Goal: Task Accomplishment & Management: Complete application form

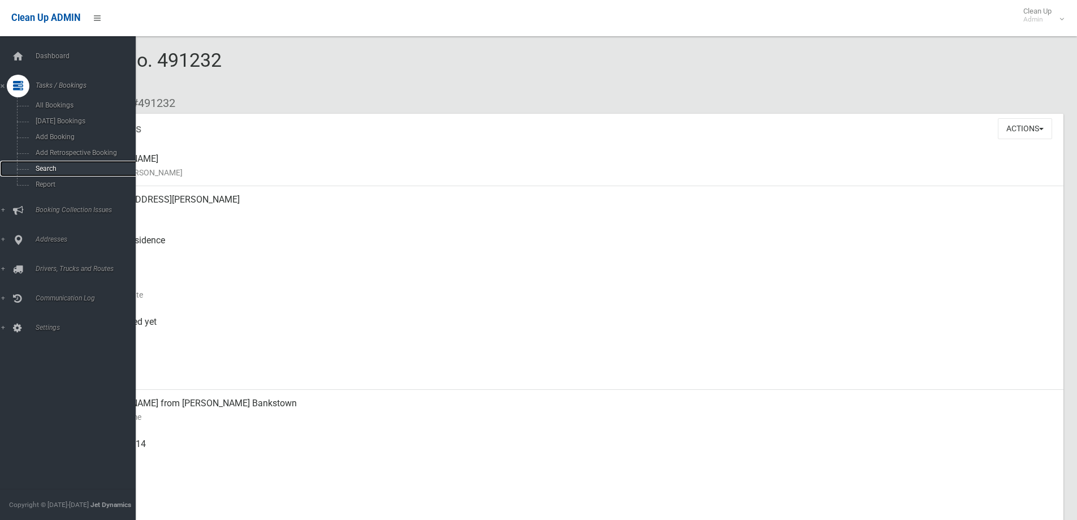
click at [53, 165] on span "Search" at bounding box center [83, 169] width 102 height 8
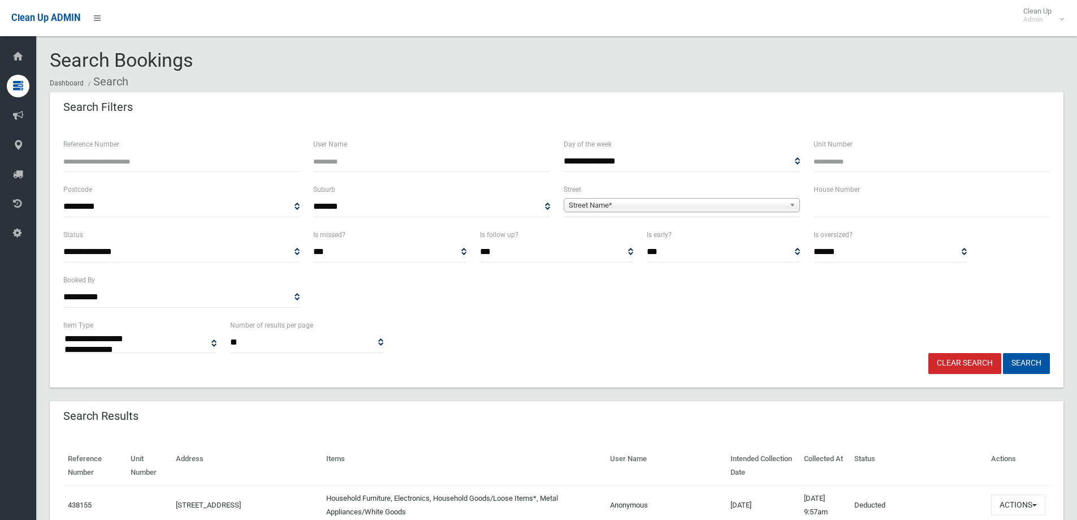
select select
drag, startPoint x: 856, startPoint y: 214, endPoint x: 862, endPoint y: 207, distance: 9.3
click at [855, 214] on input "text" at bounding box center [932, 206] width 236 height 21
click at [1003, 353] on button "Search" at bounding box center [1026, 363] width 47 height 21
click at [861, 204] on input "*******" at bounding box center [932, 206] width 236 height 21
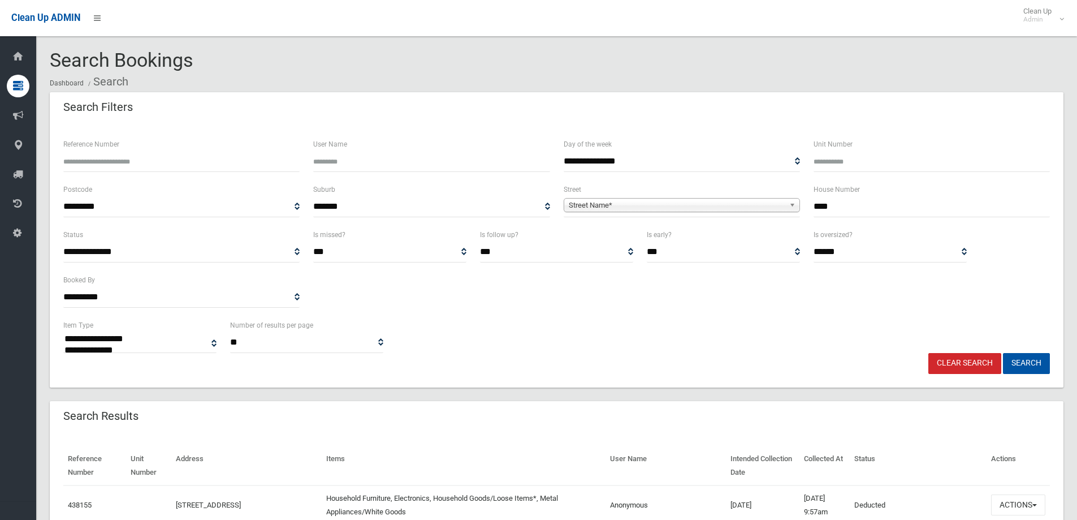
type input "****"
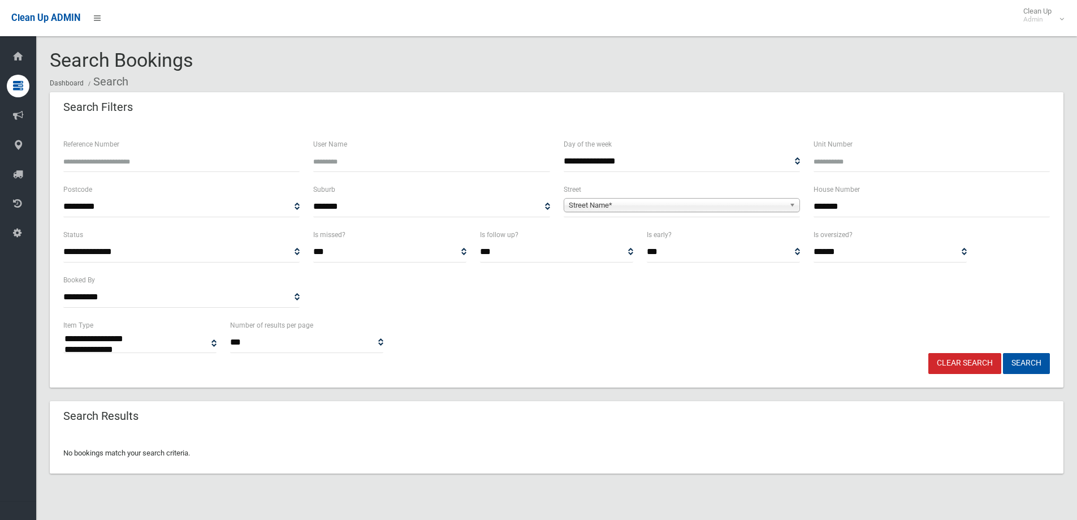
select select
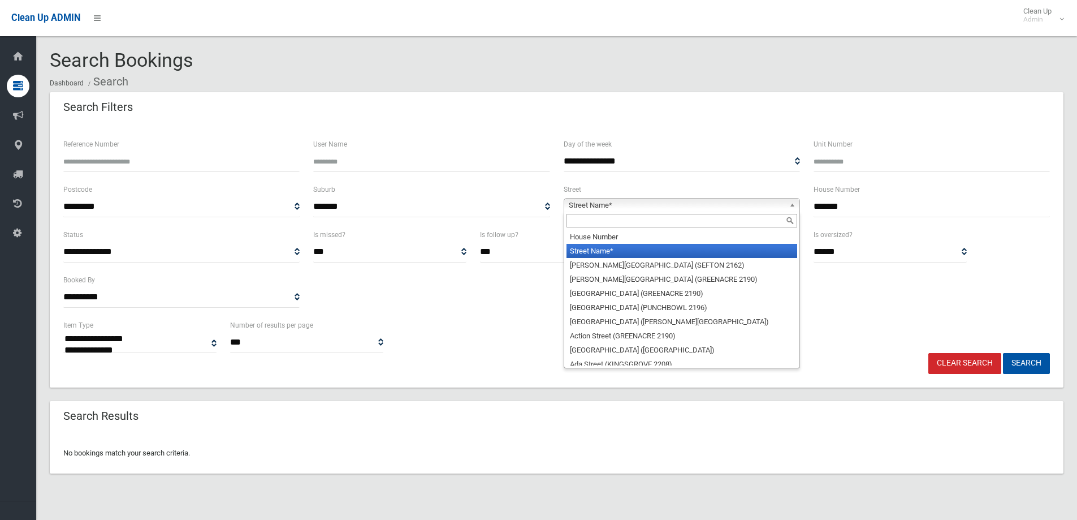
click at [681, 202] on span "Street Name*" at bounding box center [677, 205] width 216 height 14
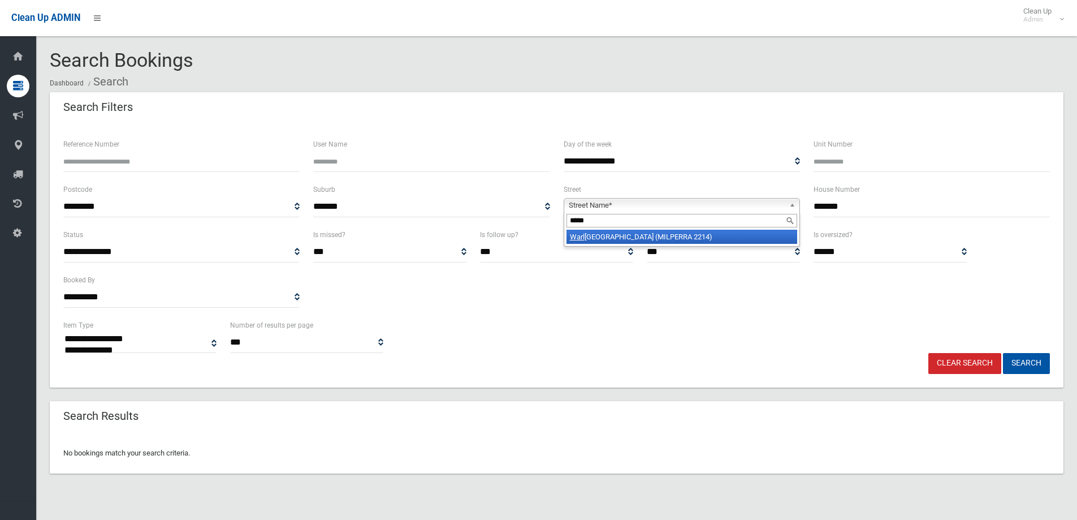
type input "******"
drag, startPoint x: 853, startPoint y: 205, endPoint x: 784, endPoint y: 222, distance: 71.0
click at [784, 222] on div "**********" at bounding box center [557, 205] width 1000 height 45
type input "**"
drag, startPoint x: 1024, startPoint y: 358, endPoint x: 1015, endPoint y: 352, distance: 11.0
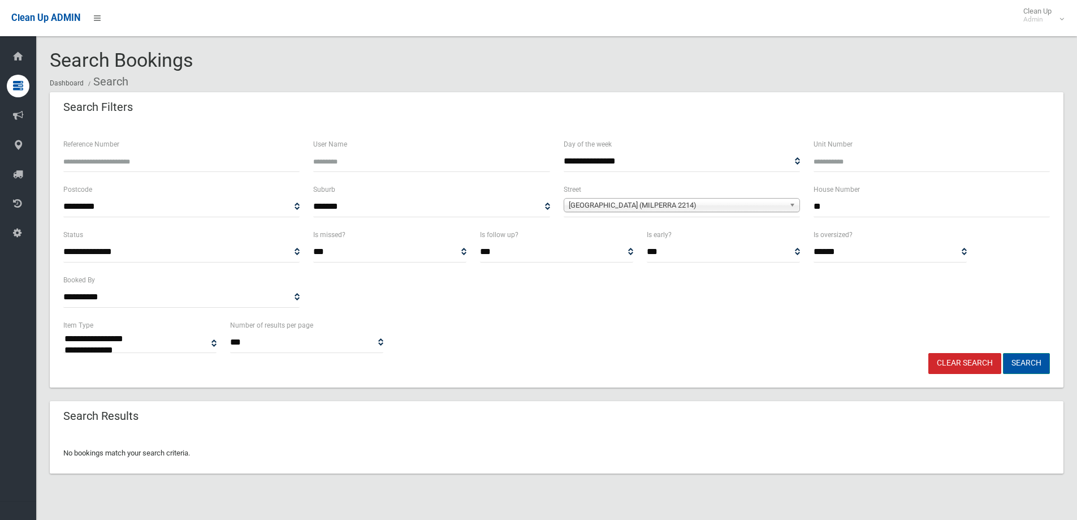
click at [1023, 356] on button "Search" at bounding box center [1026, 363] width 47 height 21
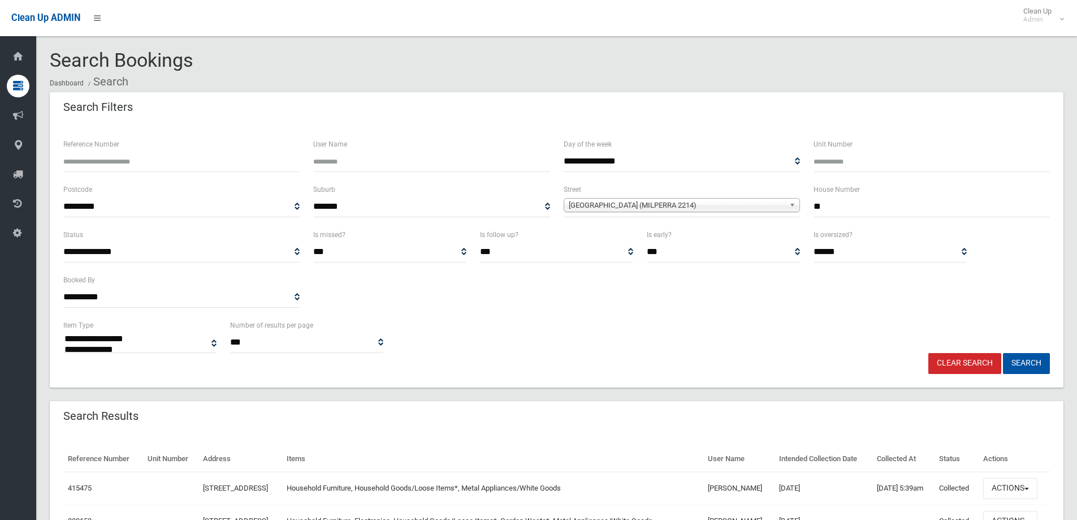
select select
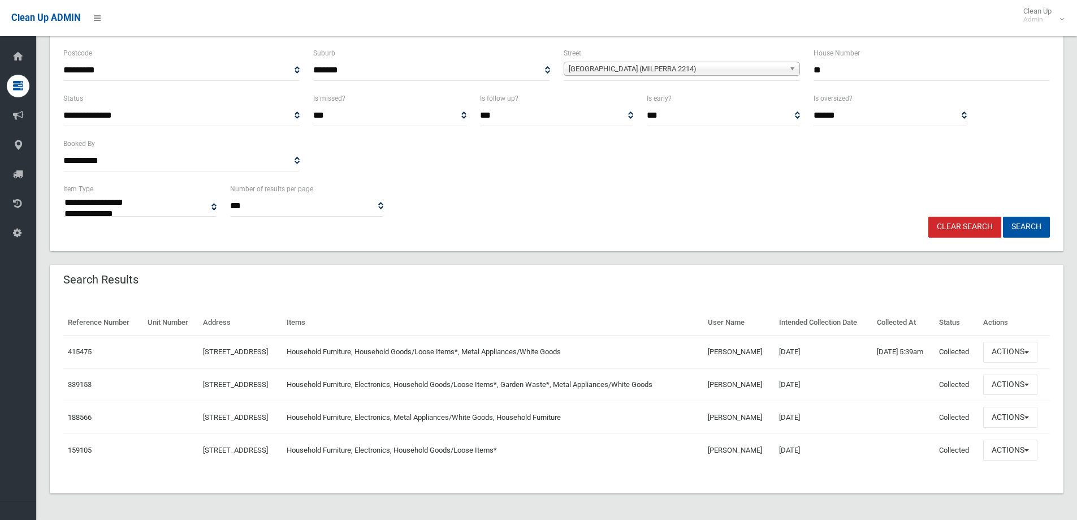
scroll to position [137, 0]
click at [1004, 359] on button "Actions" at bounding box center [1010, 351] width 54 height 21
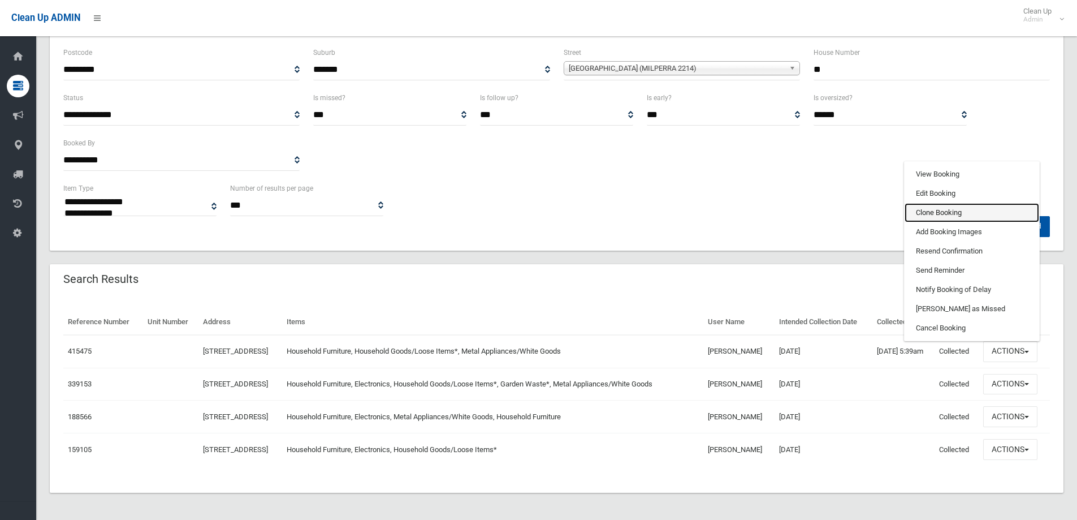
click at [937, 217] on link "Clone Booking" at bounding box center [972, 212] width 135 height 19
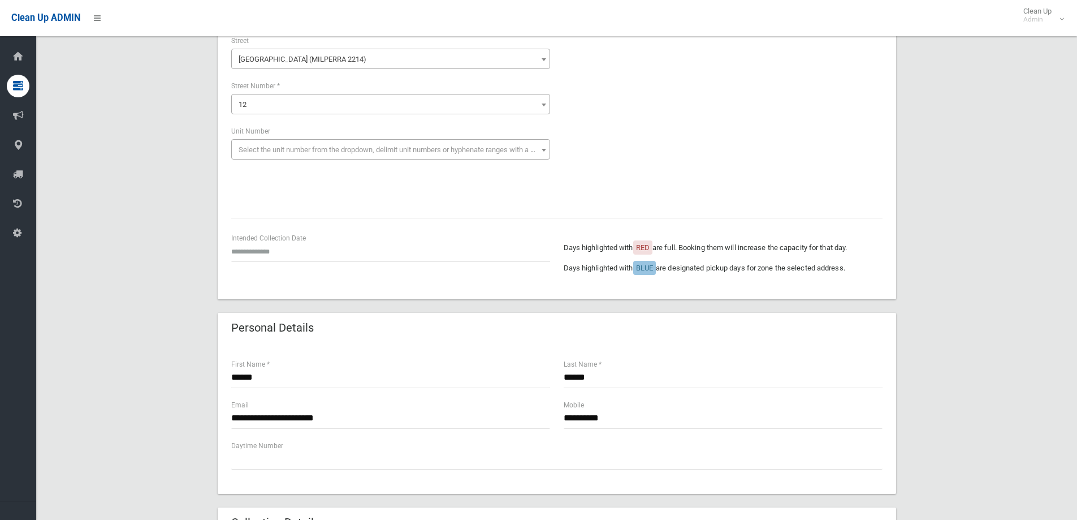
scroll to position [113, 0]
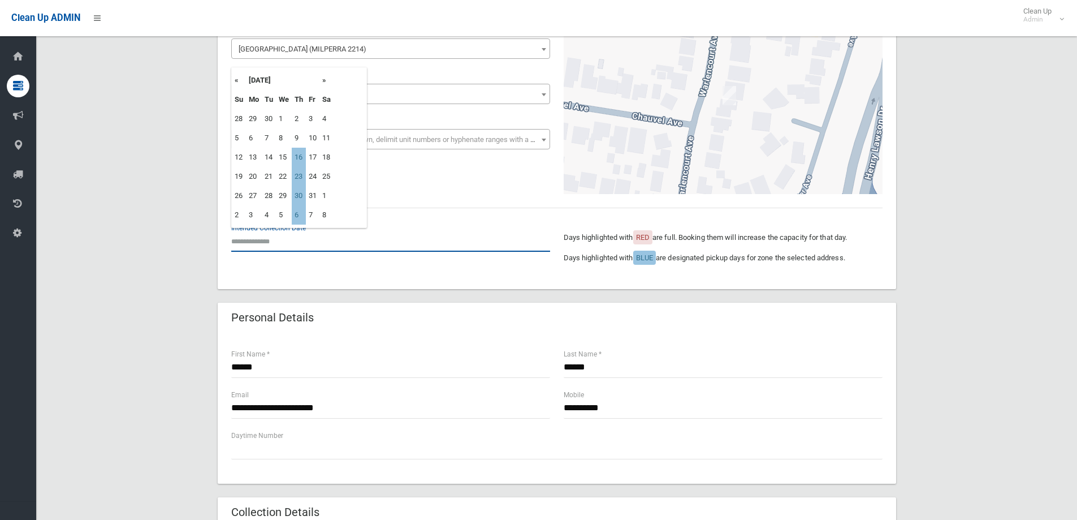
click at [301, 244] on input "text" at bounding box center [390, 241] width 319 height 21
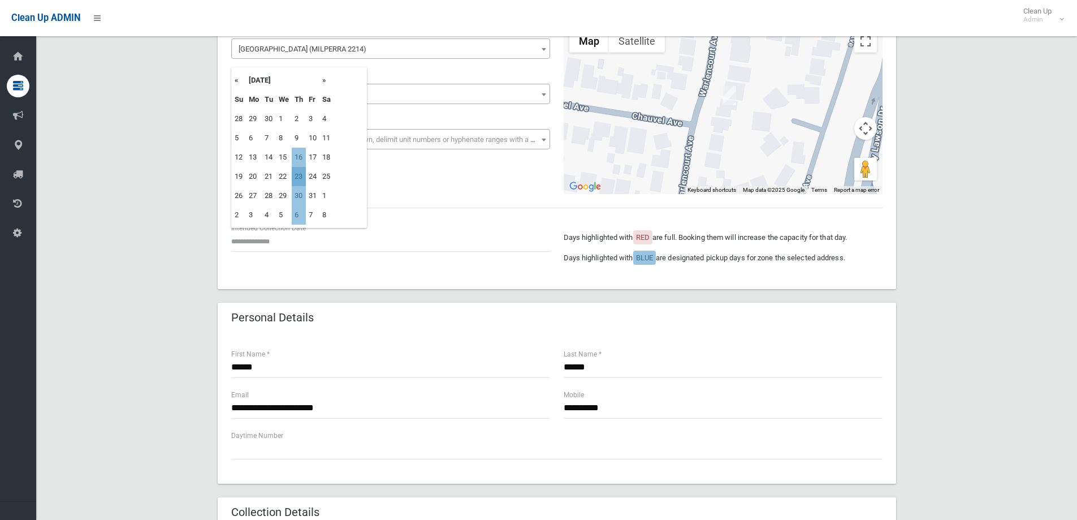
click at [301, 172] on td "23" at bounding box center [299, 176] width 14 height 19
type input "**********"
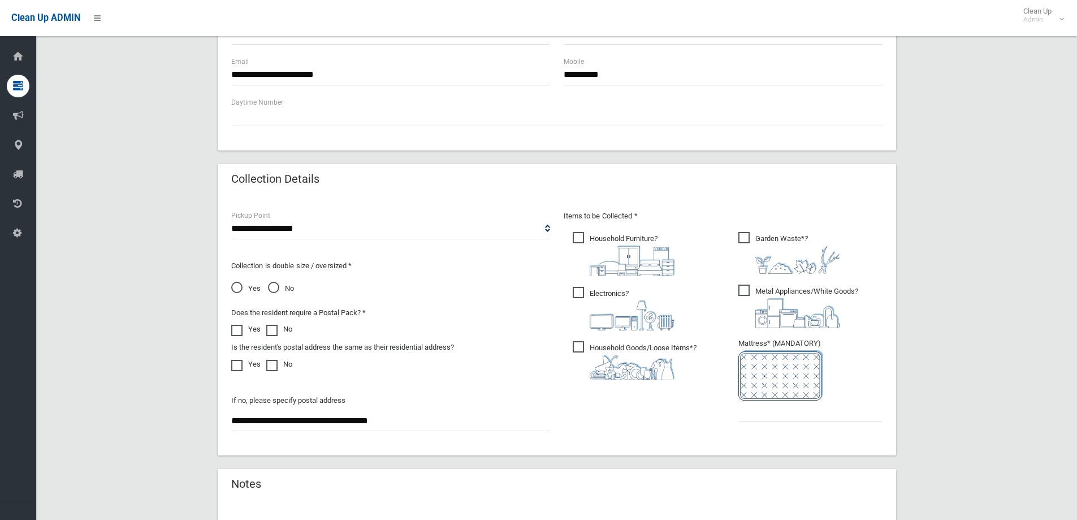
scroll to position [452, 0]
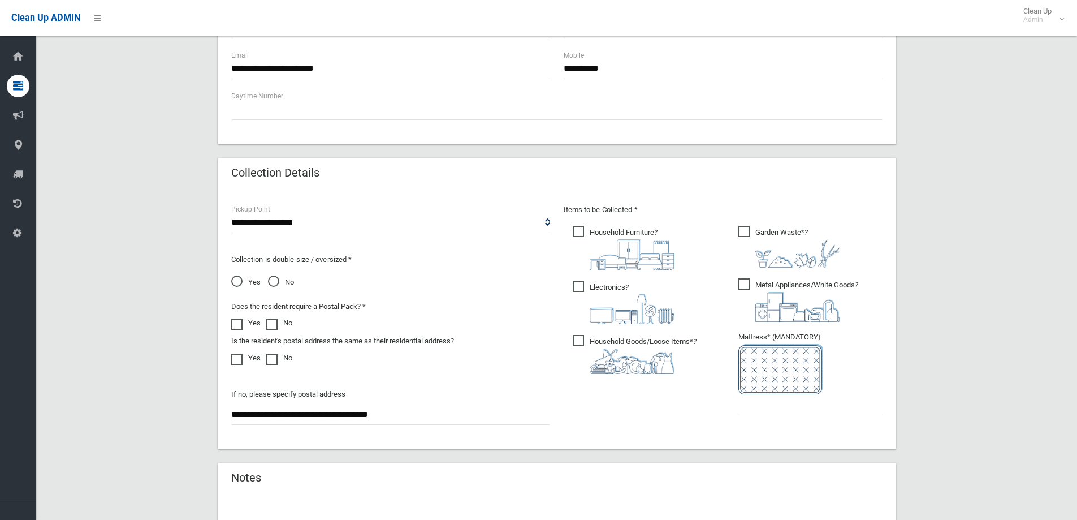
click at [626, 300] on img at bounding box center [632, 309] width 85 height 30
click at [754, 251] on span "Garden Waste* ?" at bounding box center [789, 247] width 102 height 42
click at [761, 406] on input "text" at bounding box center [810, 404] width 144 height 21
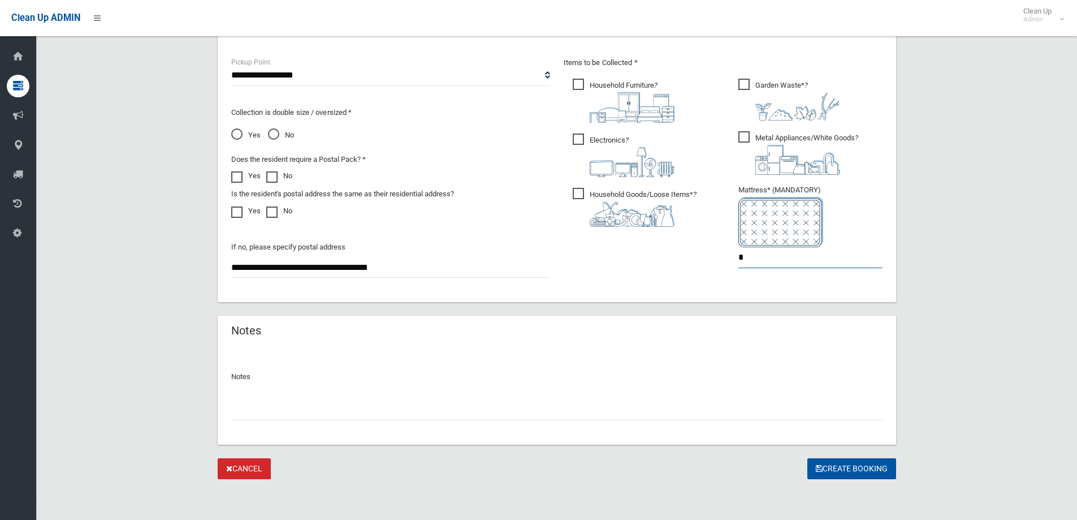
type input "*"
click at [237, 135] on span "Yes" at bounding box center [245, 135] width 29 height 14
click at [838, 465] on button "Create Booking" at bounding box center [851, 468] width 89 height 21
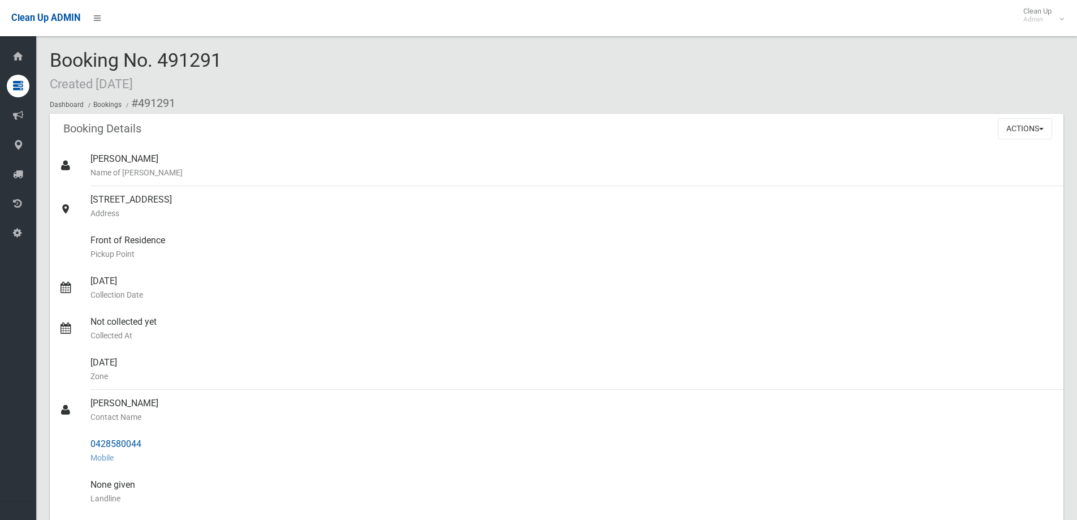
click at [846, 443] on div "0428580044 Mobile" at bounding box center [572, 450] width 964 height 41
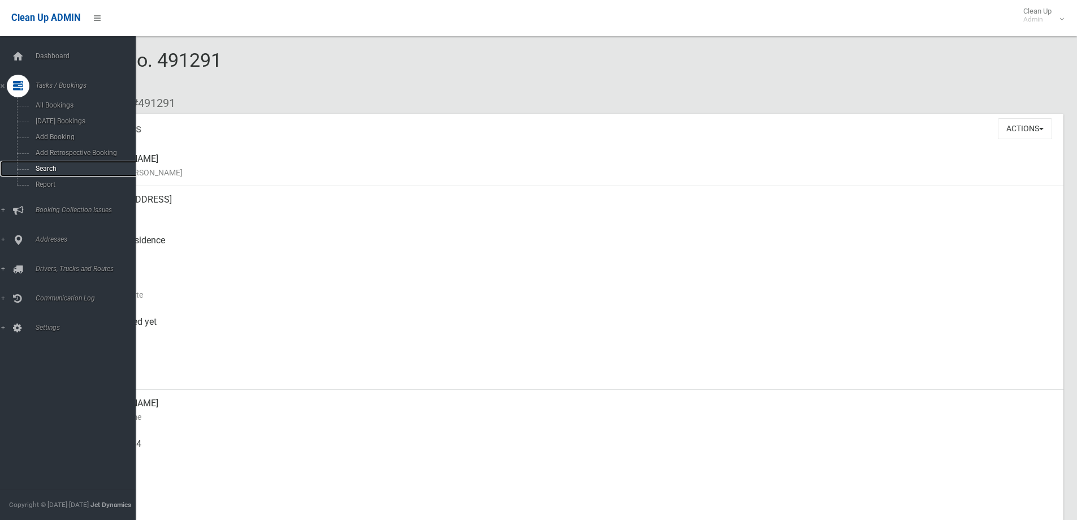
click at [40, 166] on span "Search" at bounding box center [83, 169] width 102 height 8
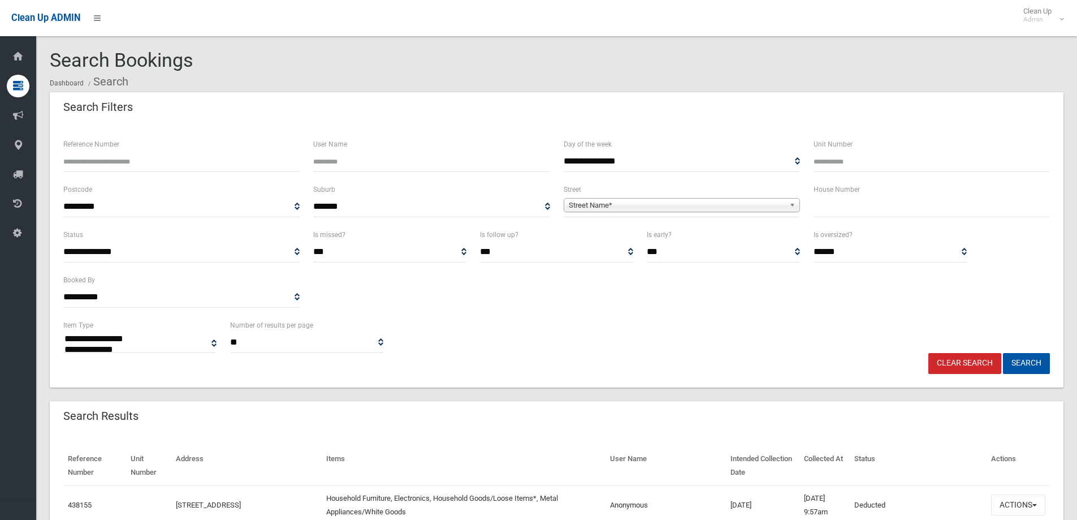
select select
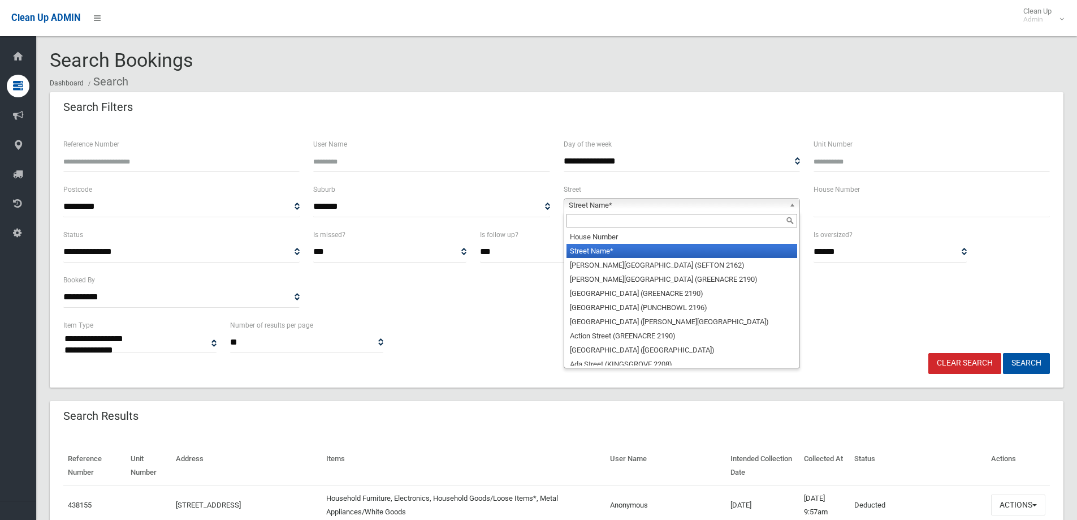
click at [650, 211] on span "Street Name*" at bounding box center [677, 205] width 216 height 14
click at [621, 226] on input "text" at bounding box center [682, 221] width 231 height 14
click at [140, 167] on input "Reference Number" at bounding box center [181, 161] width 236 height 21
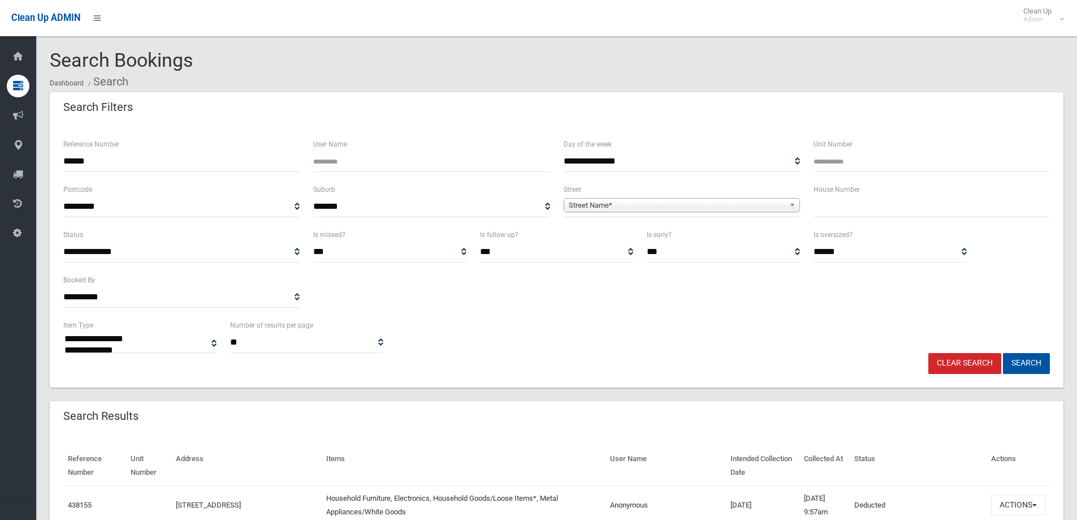
type input "******"
click at [1003, 353] on button "Search" at bounding box center [1026, 363] width 47 height 21
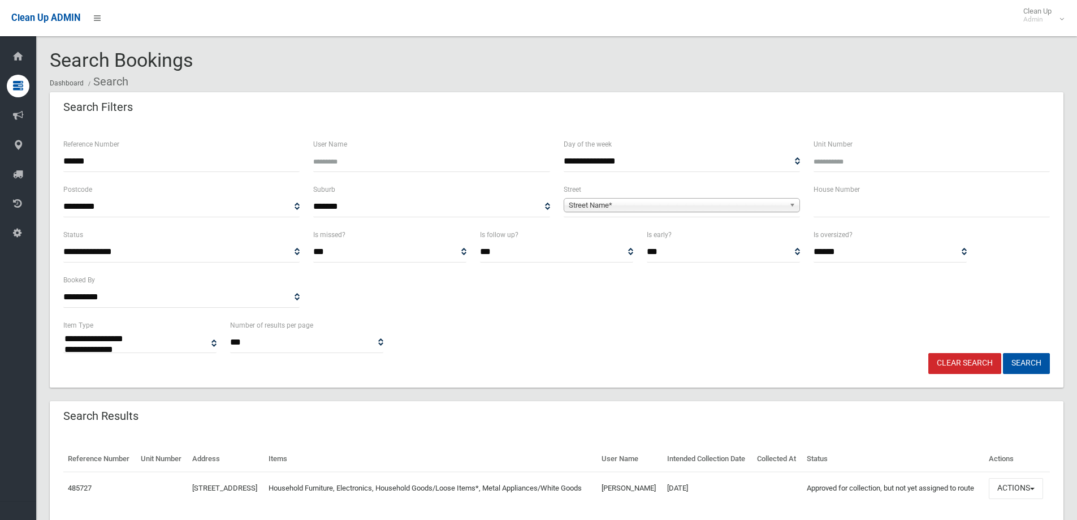
select select
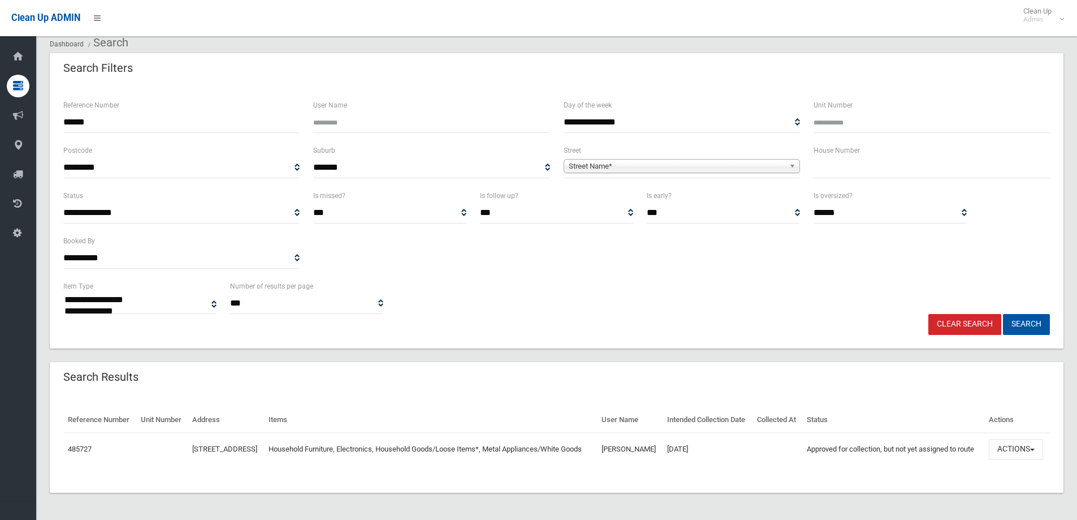
scroll to position [59, 0]
click at [1014, 448] on button "Actions" at bounding box center [1016, 449] width 54 height 21
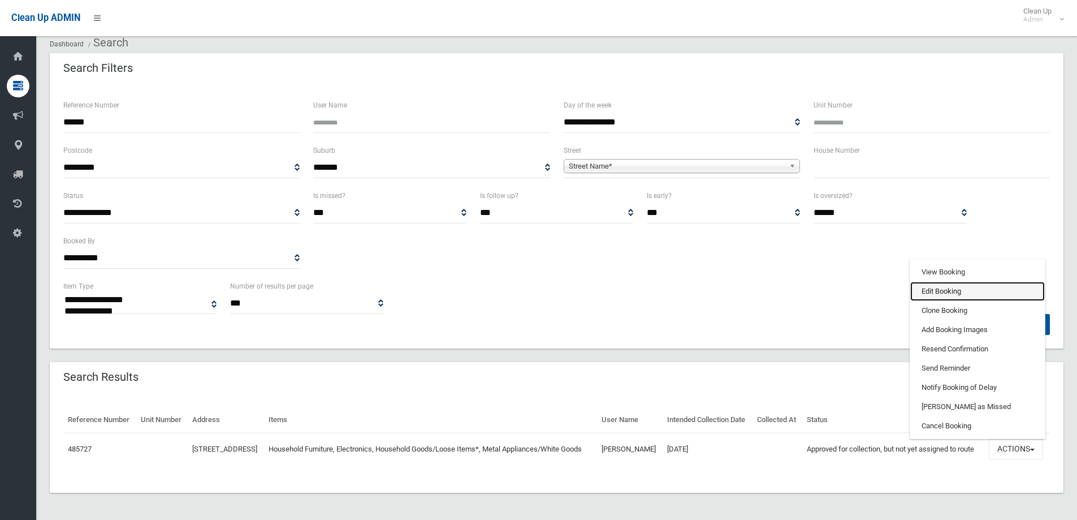
click at [951, 291] on link "Edit Booking" at bounding box center [977, 291] width 135 height 19
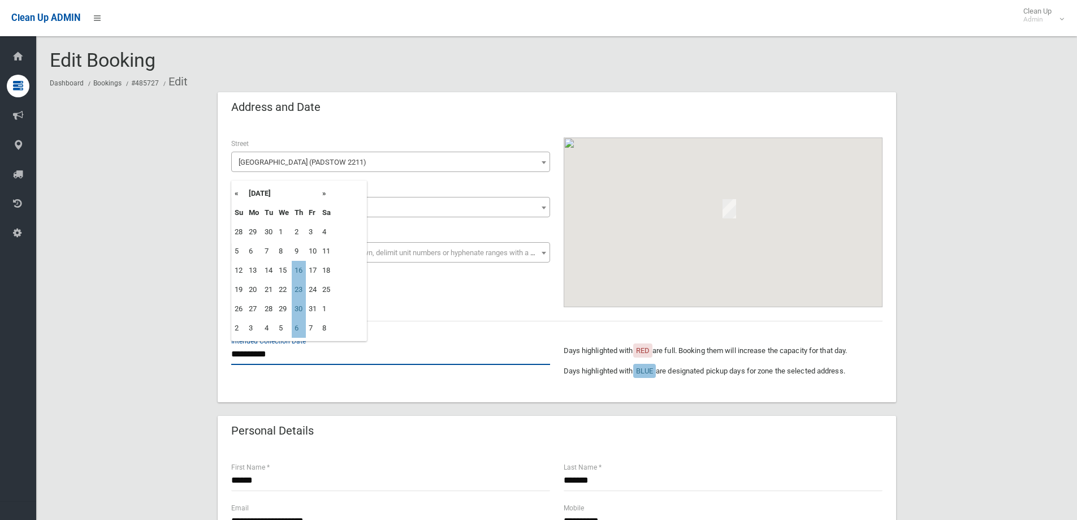
click at [313, 354] on input "**********" at bounding box center [390, 354] width 319 height 21
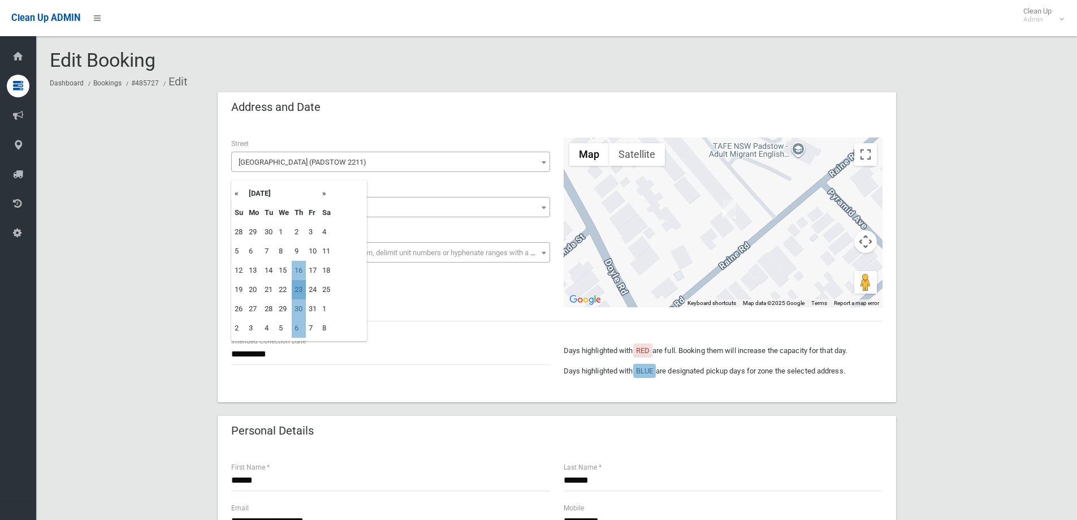
click at [300, 287] on td "23" at bounding box center [299, 289] width 14 height 19
type input "**********"
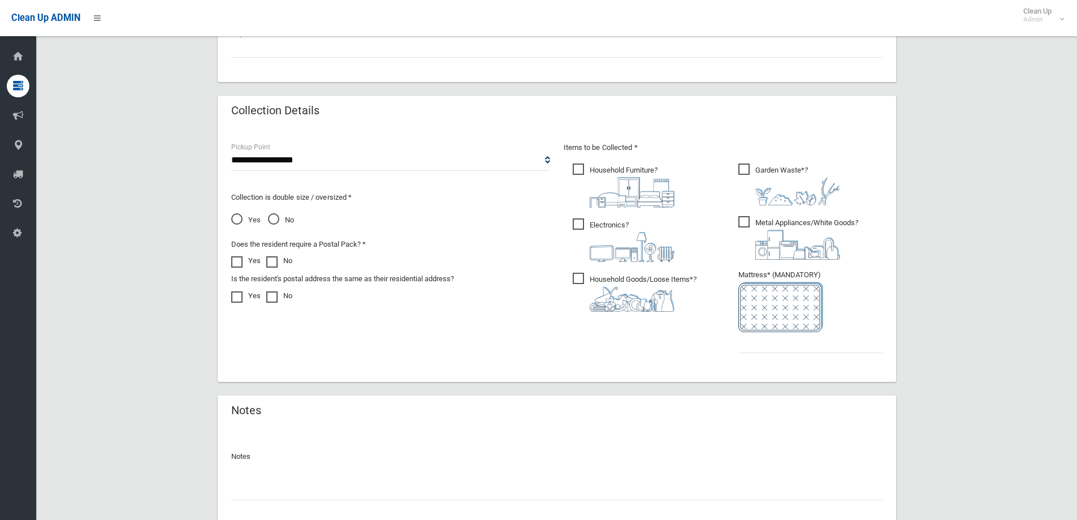
scroll to position [594, 0]
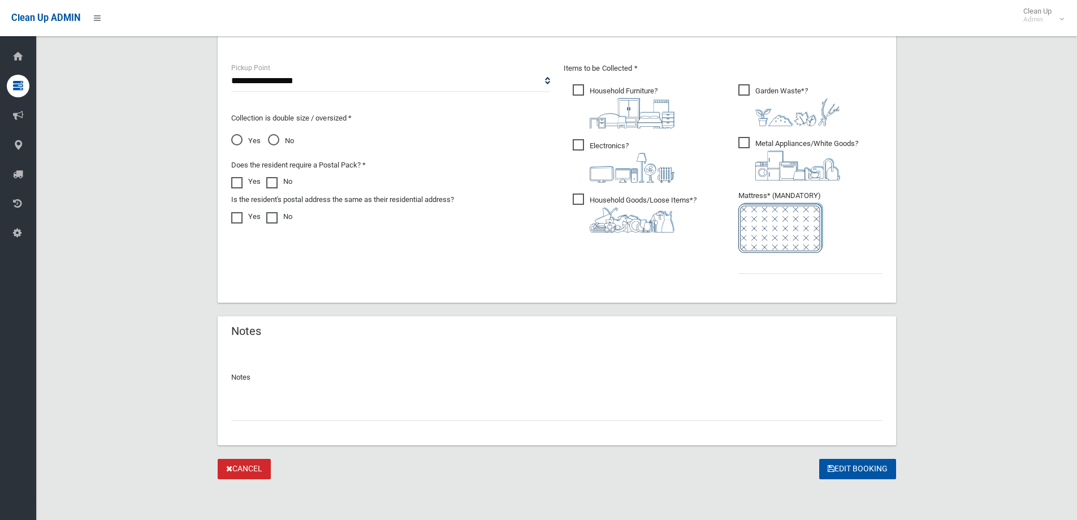
click at [282, 408] on input "text" at bounding box center [556, 410] width 651 height 21
click at [759, 270] on input "text" at bounding box center [810, 263] width 144 height 21
type input "*"
click at [280, 405] on input "text" at bounding box center [556, 410] width 651 height 21
type input "*"
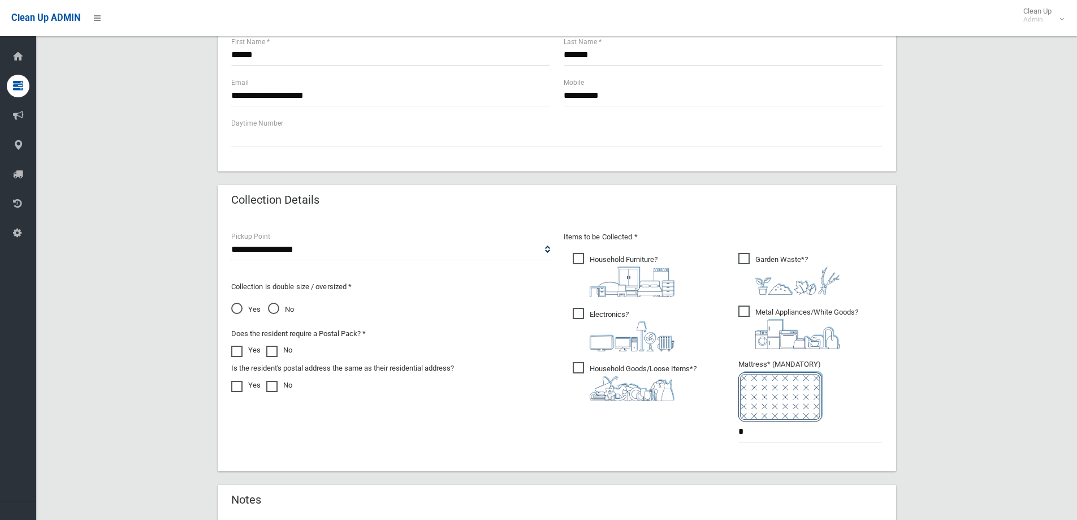
scroll to position [424, 0]
type input "**********"
click at [757, 261] on span "Garden Waste* ?" at bounding box center [789, 275] width 102 height 42
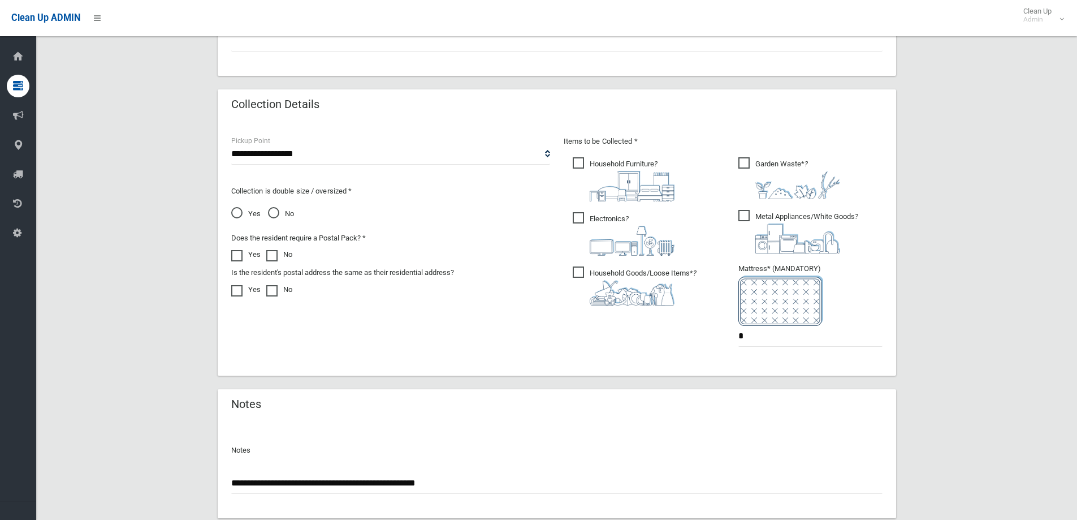
scroll to position [594, 0]
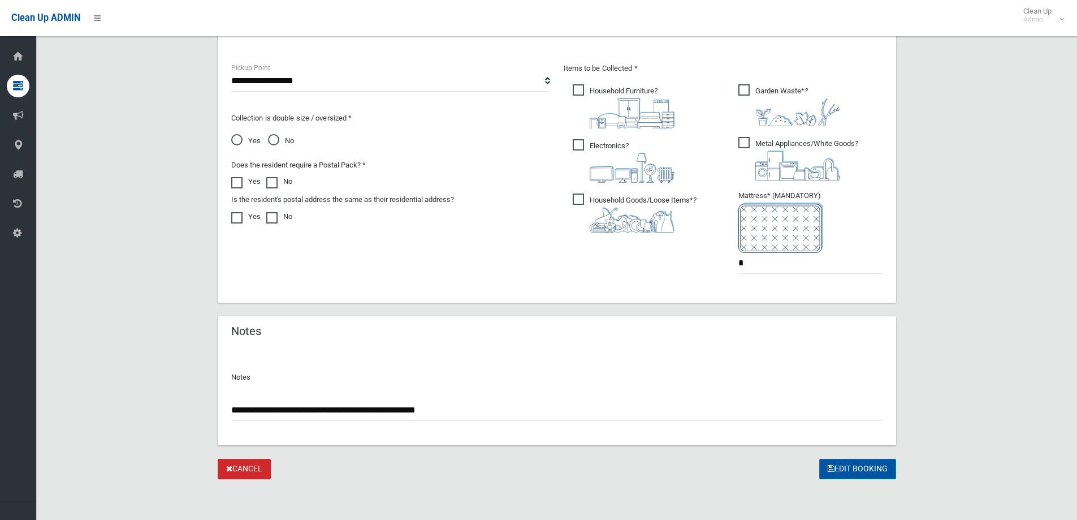
click at [853, 468] on button "Edit Booking" at bounding box center [857, 469] width 77 height 21
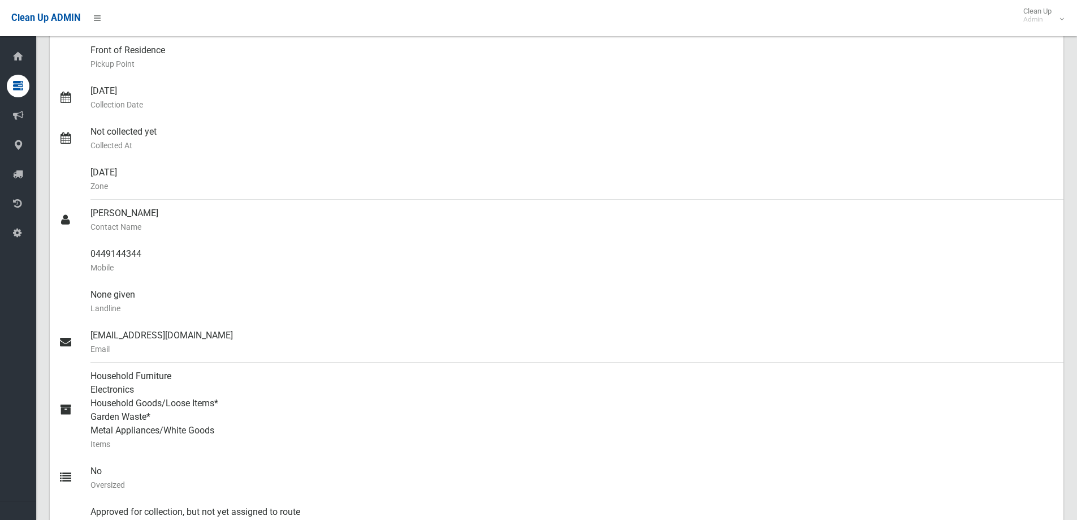
scroll to position [170, 0]
